Goal: Task Accomplishment & Management: Complete application form

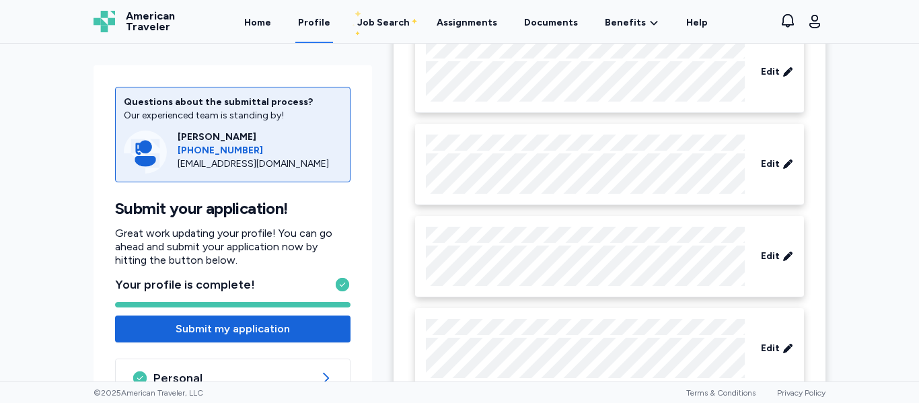
scroll to position [737, 0]
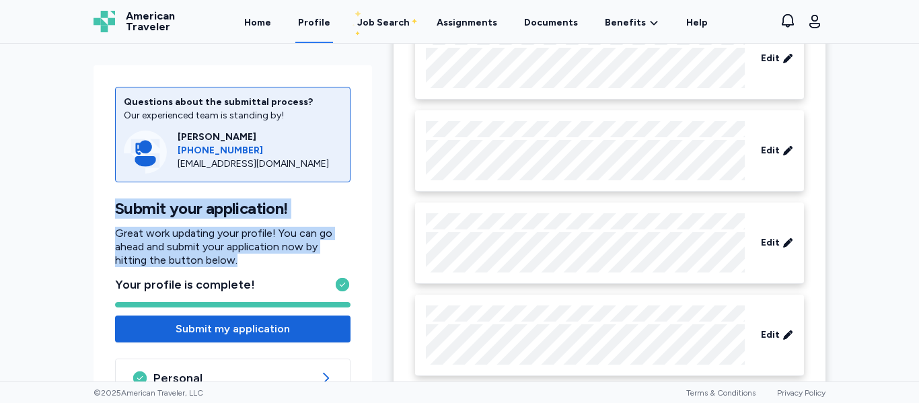
drag, startPoint x: 305, startPoint y: 256, endPoint x: 295, endPoint y: 288, distance: 33.8
click at [307, 178] on div "Questions about the submittal process? Our experienced team is standing by! [PE…" at bounding box center [233, 327] width 279 height 524
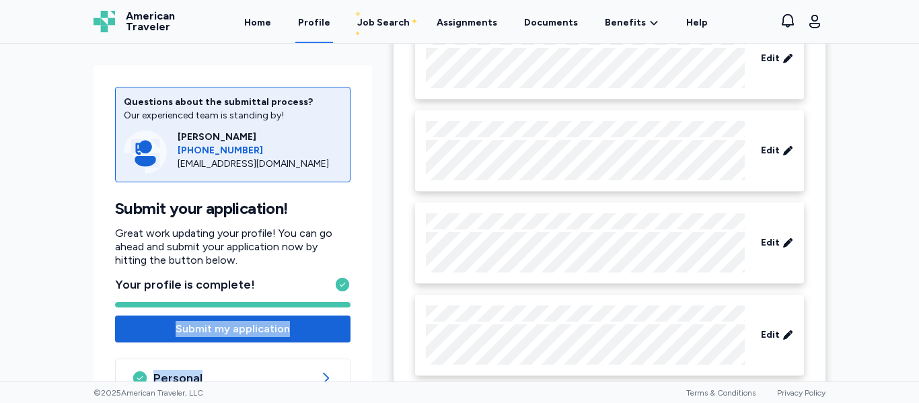
drag, startPoint x: 277, startPoint y: 368, endPoint x: 288, endPoint y: 287, distance: 82.2
click at [288, 289] on div "Questions about the submittal process? Our experienced team is standing by! [PE…" at bounding box center [233, 327] width 279 height 524
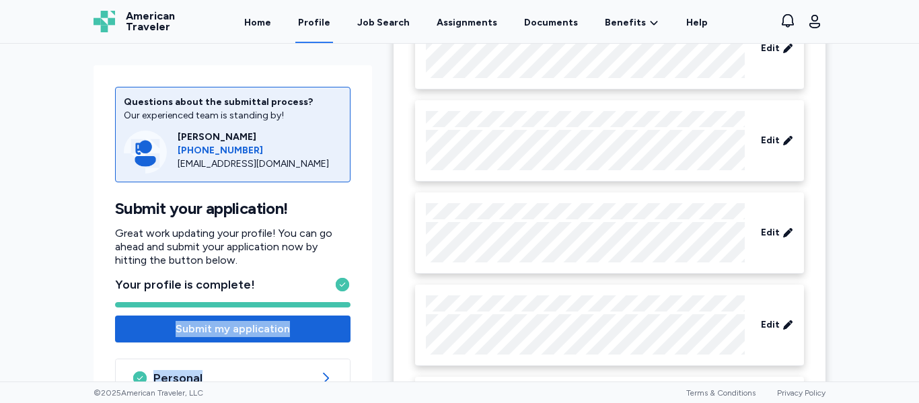
scroll to position [2842, 0]
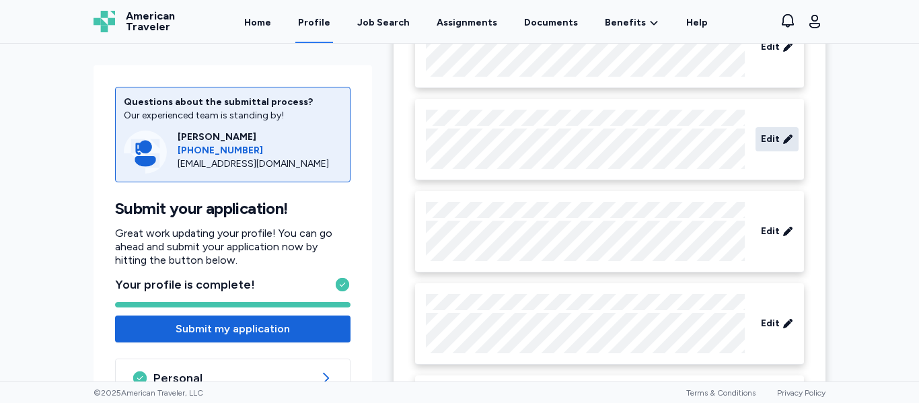
click at [792, 140] on icon at bounding box center [787, 139] width 11 height 13
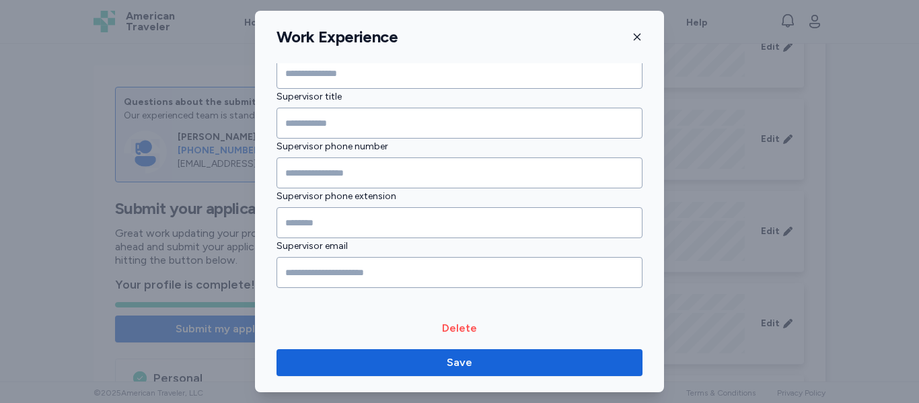
scroll to position [1545, 0]
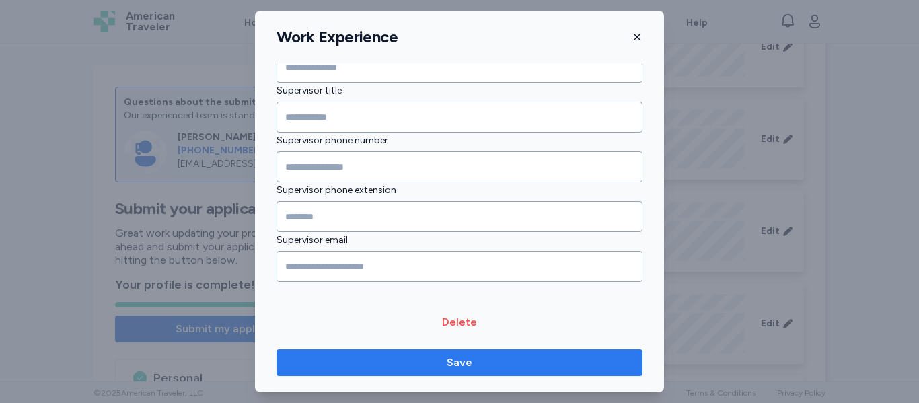
click at [474, 361] on span "Save" at bounding box center [459, 363] width 344 height 16
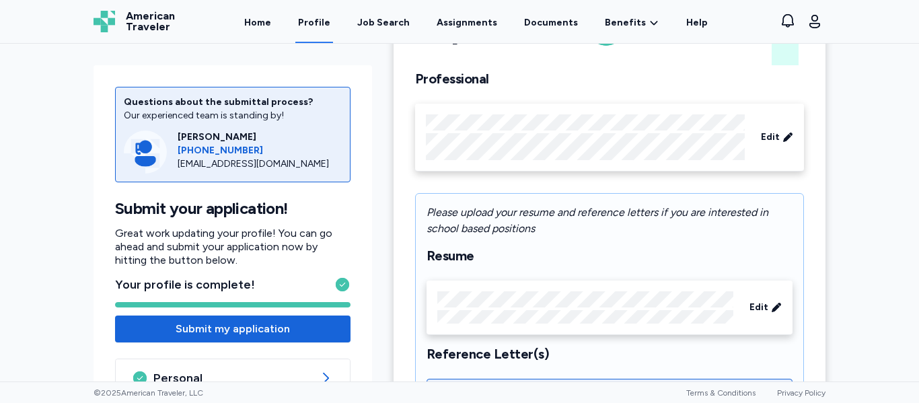
scroll to position [71, 0]
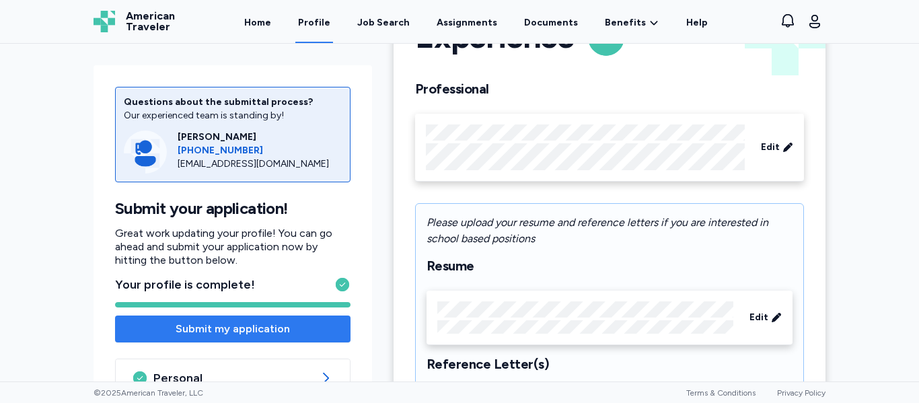
click at [259, 332] on span "Submit my application" at bounding box center [233, 329] width 114 height 16
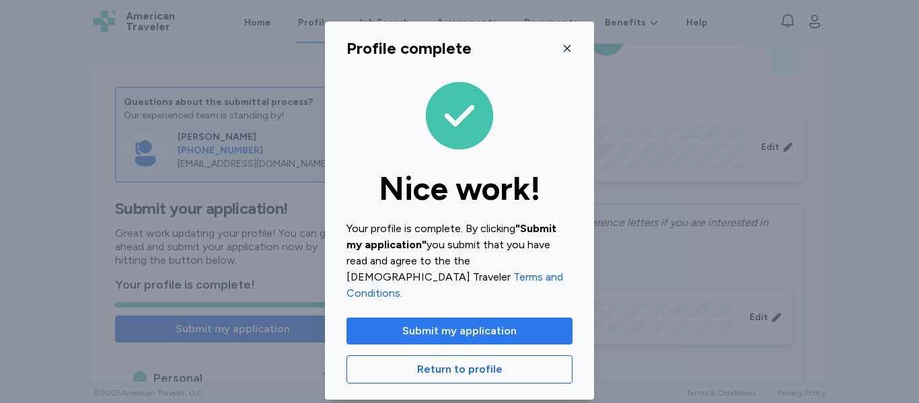
click at [445, 323] on span "Submit my application" at bounding box center [459, 331] width 114 height 16
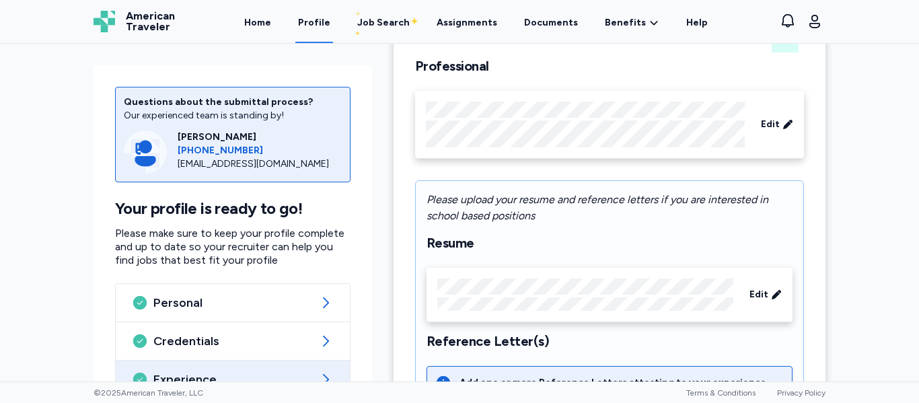
scroll to position [107, 0]
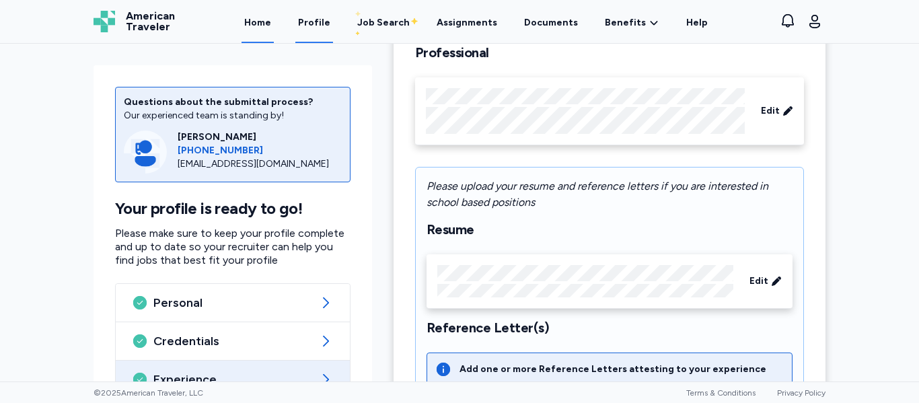
click at [271, 24] on link "Home" at bounding box center [258, 22] width 32 height 42
